Goal: Find specific page/section: Find specific page/section

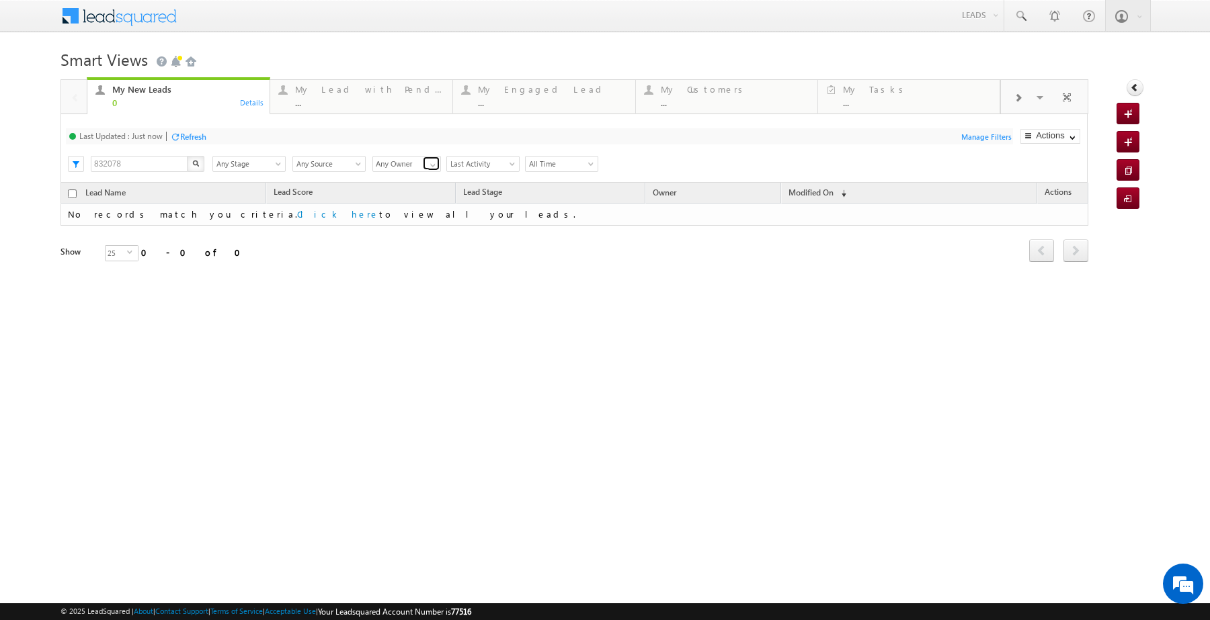
click at [429, 171] on span at bounding box center [433, 165] width 11 height 11
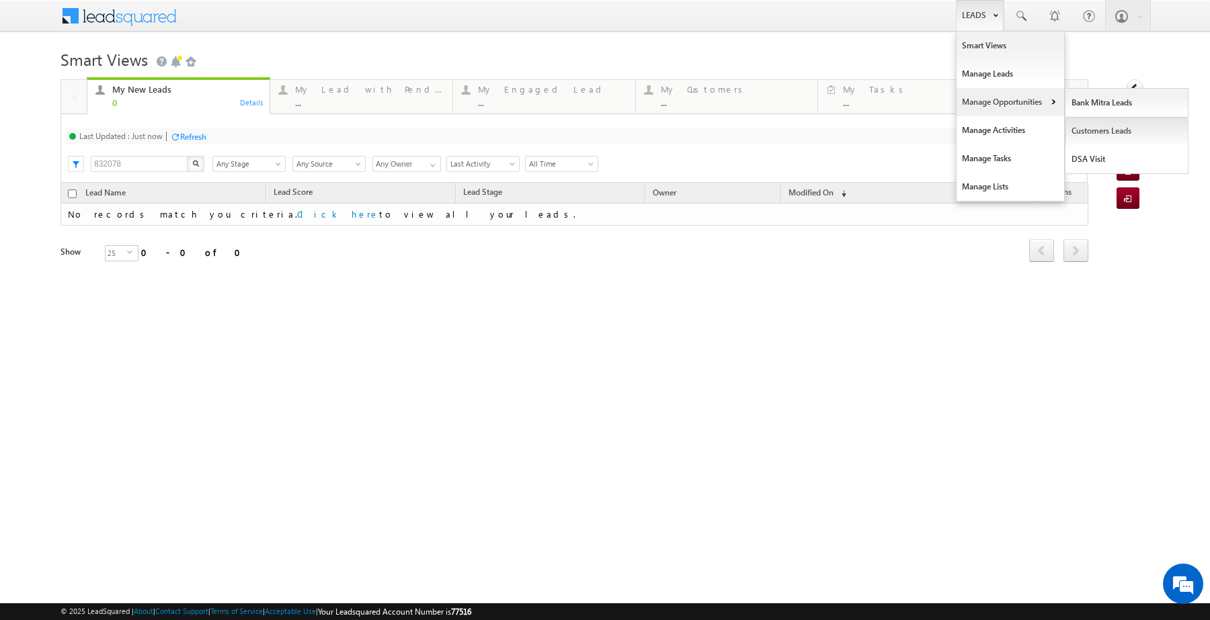
click at [1093, 132] on link "Customers Leads" at bounding box center [1126, 131] width 123 height 28
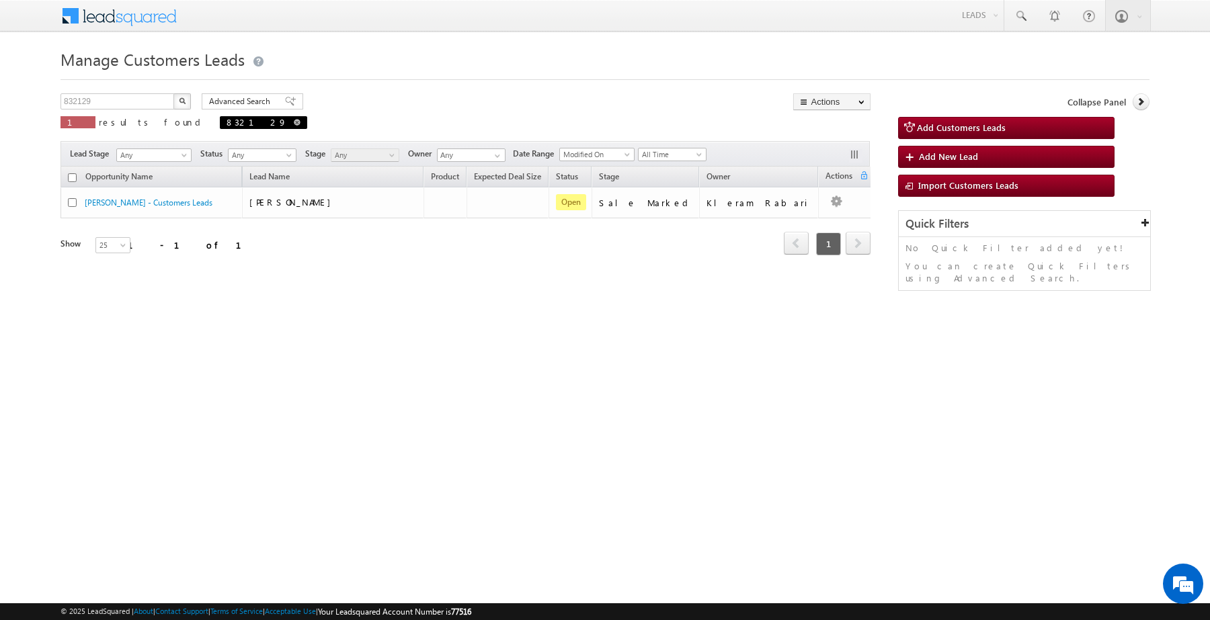
click at [294, 124] on span at bounding box center [297, 122] width 7 height 7
type input "Search Customers Leads"
